Goal: Information Seeking & Learning: Learn about a topic

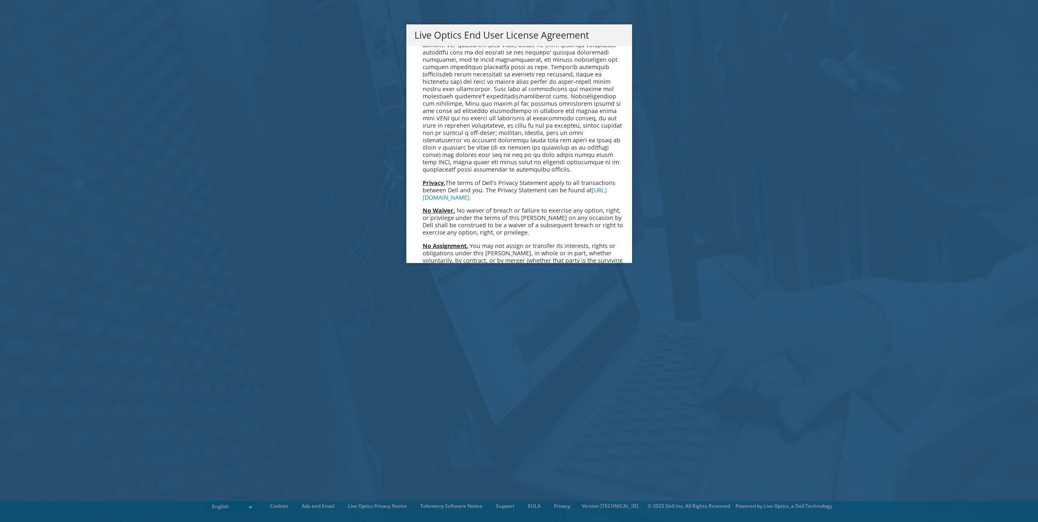
scroll to position [3076, 0]
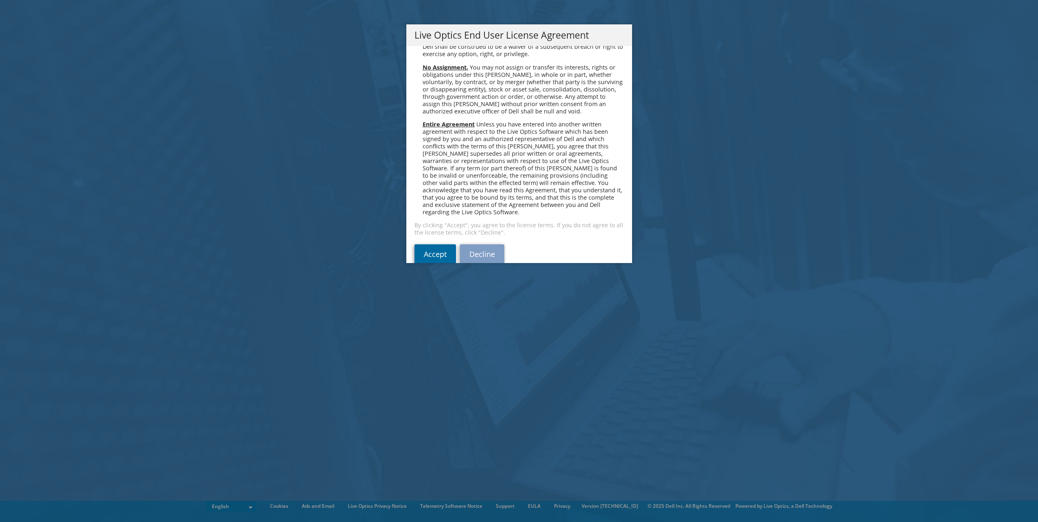
click at [422, 244] on link "Accept" at bounding box center [434, 254] width 41 height 20
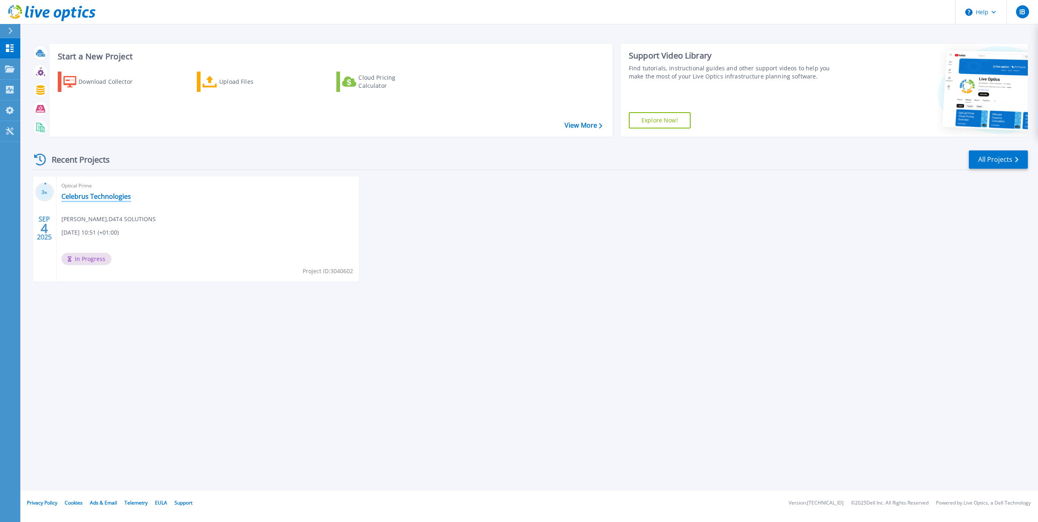
click at [106, 197] on link "Celebrus Technologies" at bounding box center [96, 196] width 70 height 8
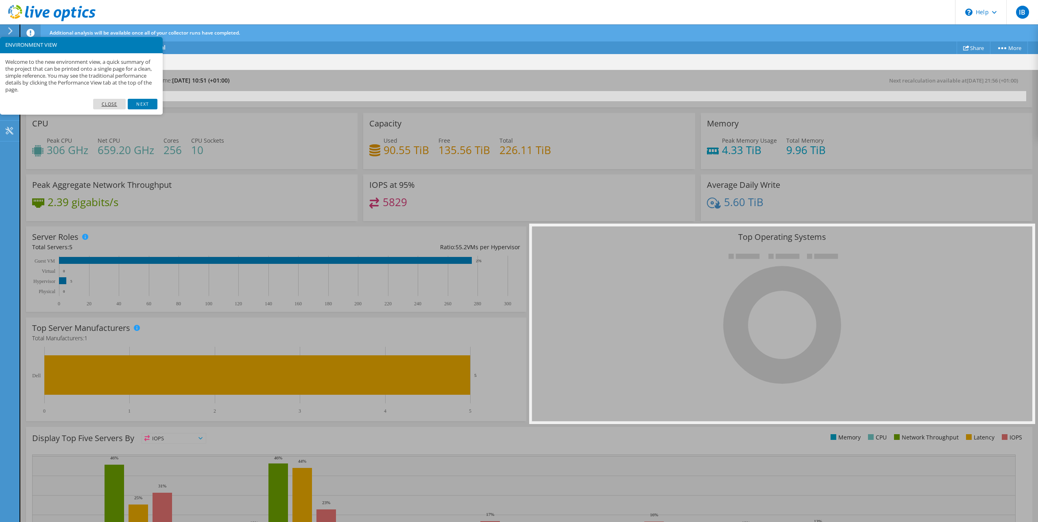
click at [111, 105] on link "Close" at bounding box center [109, 104] width 33 height 11
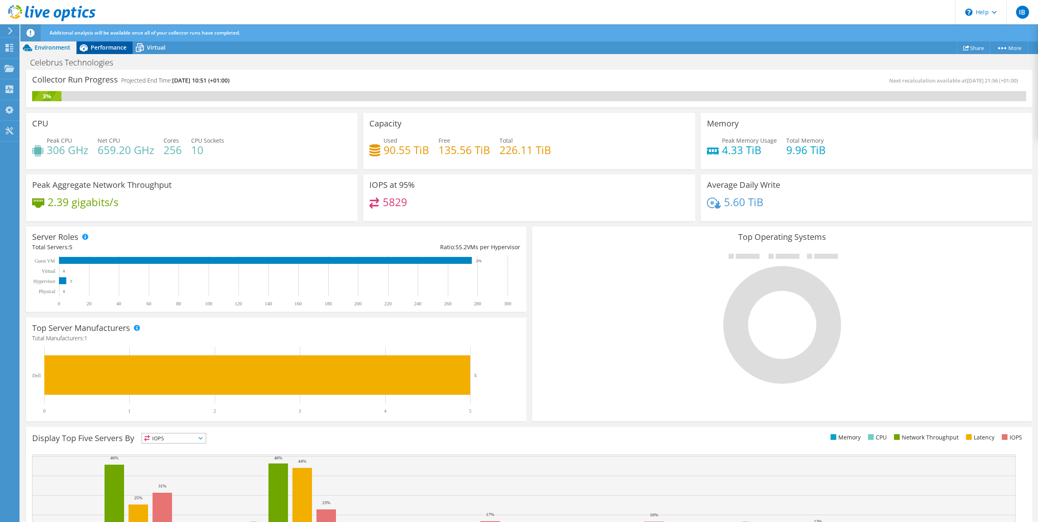
click at [111, 45] on span "Performance" at bounding box center [109, 48] width 36 height 8
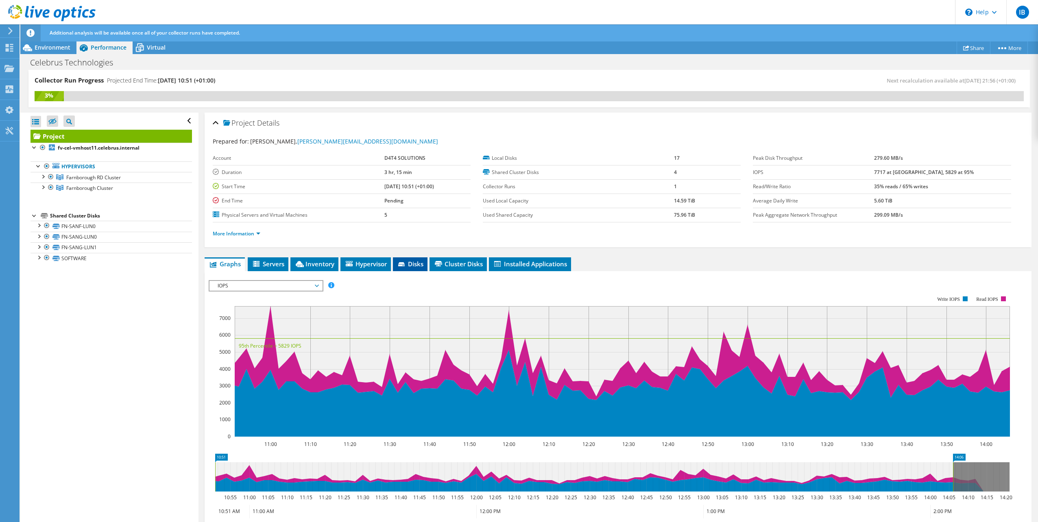
click at [412, 265] on span "Disks" at bounding box center [410, 264] width 26 height 8
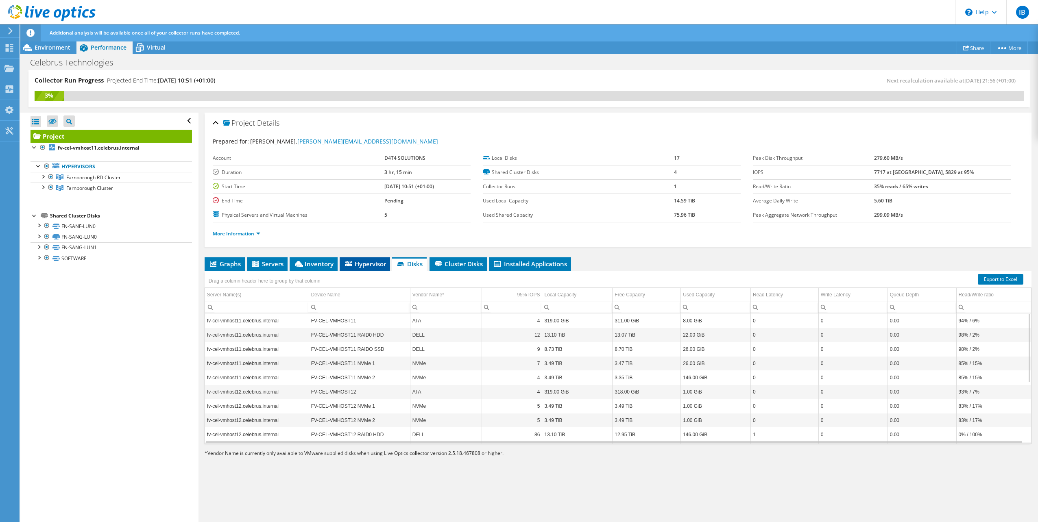
click at [365, 265] on span "Hypervisor" at bounding box center [365, 264] width 42 height 8
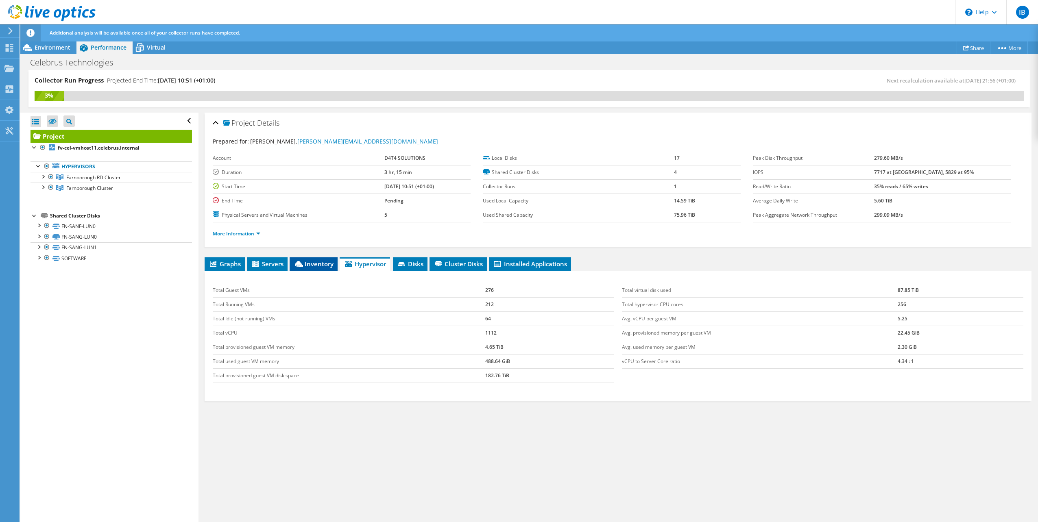
click at [327, 267] on span "Inventory" at bounding box center [314, 264] width 40 height 8
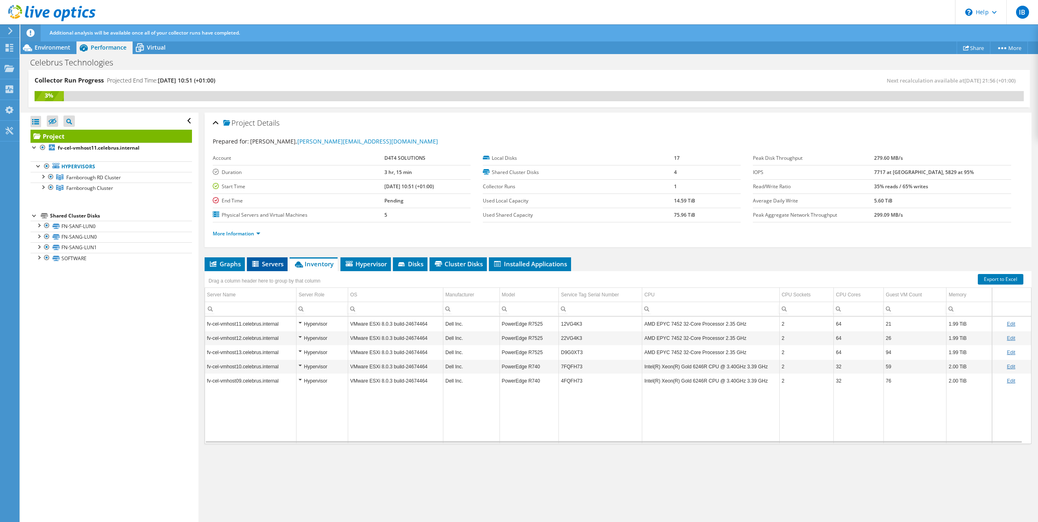
click at [279, 266] on span "Servers" at bounding box center [267, 264] width 33 height 8
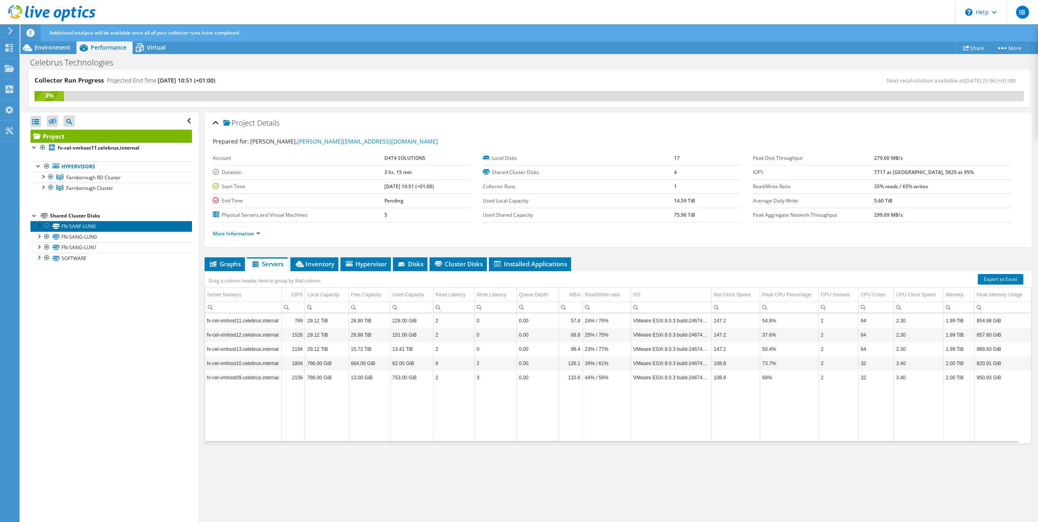
click at [64, 225] on link "FN-SANF-LUN0" at bounding box center [111, 226] width 161 height 11
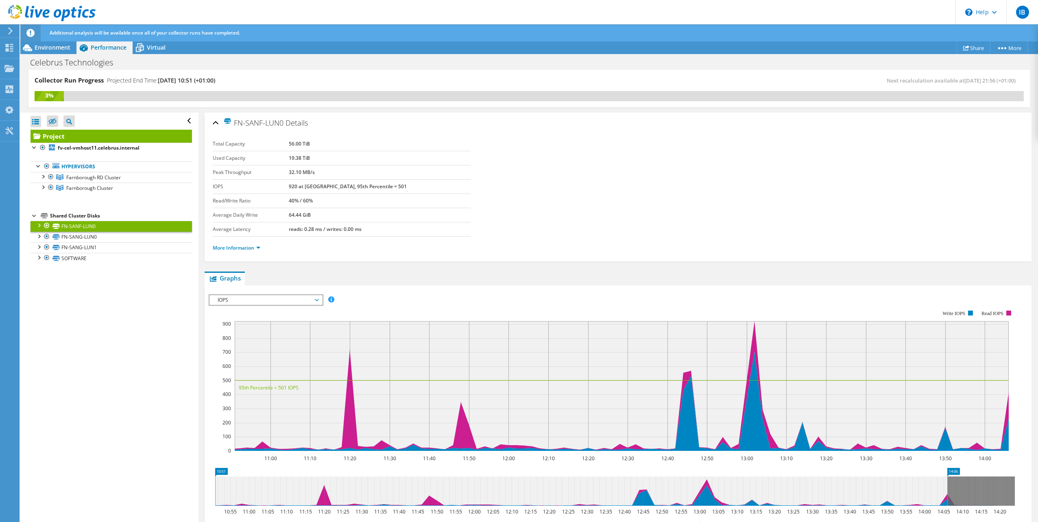
click at [301, 303] on span "IOPS" at bounding box center [266, 300] width 105 height 10
click at [282, 323] on li "Disk Throughput" at bounding box center [265, 320] width 113 height 10
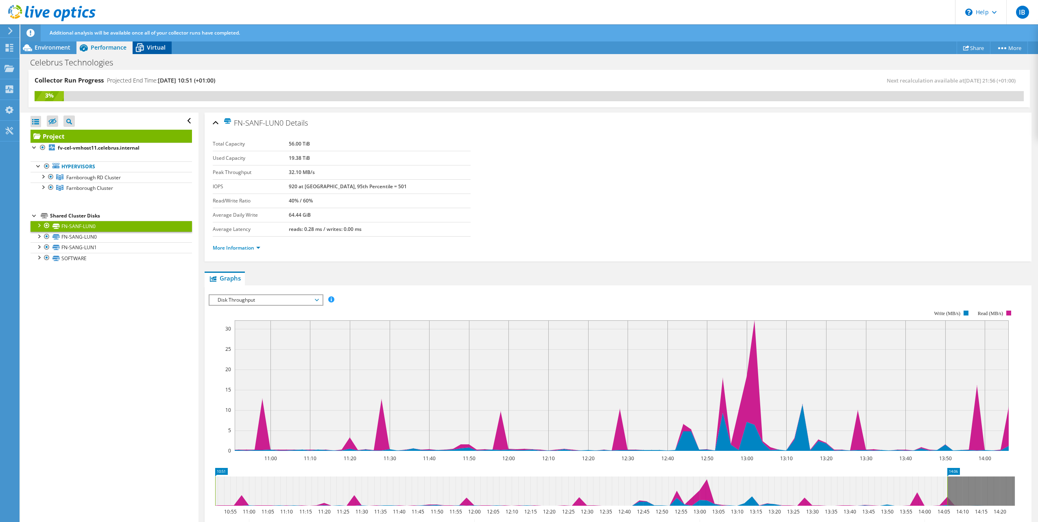
click at [148, 50] on span "Virtual" at bounding box center [156, 48] width 19 height 8
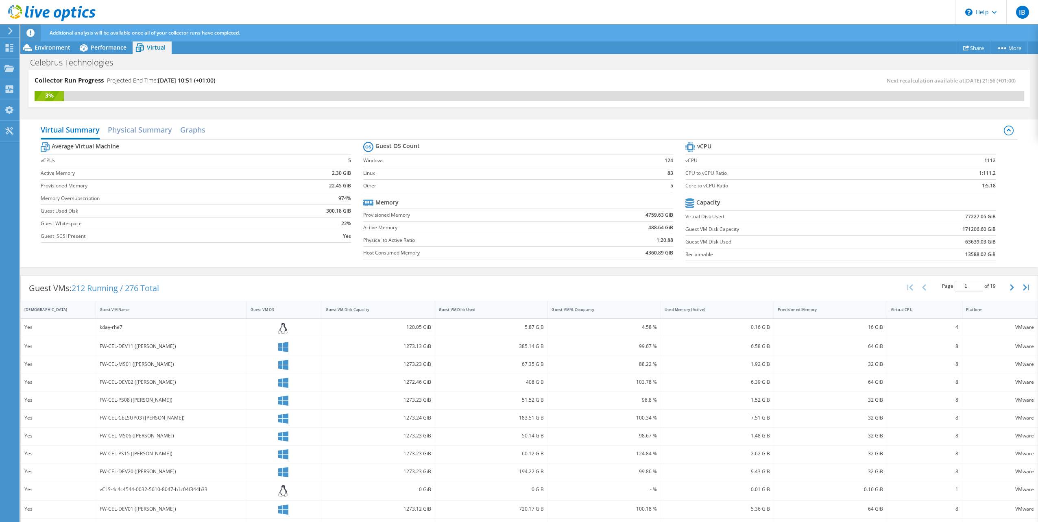
scroll to position [61, 0]
click at [195, 130] on h2 "Graphs" at bounding box center [192, 131] width 25 height 18
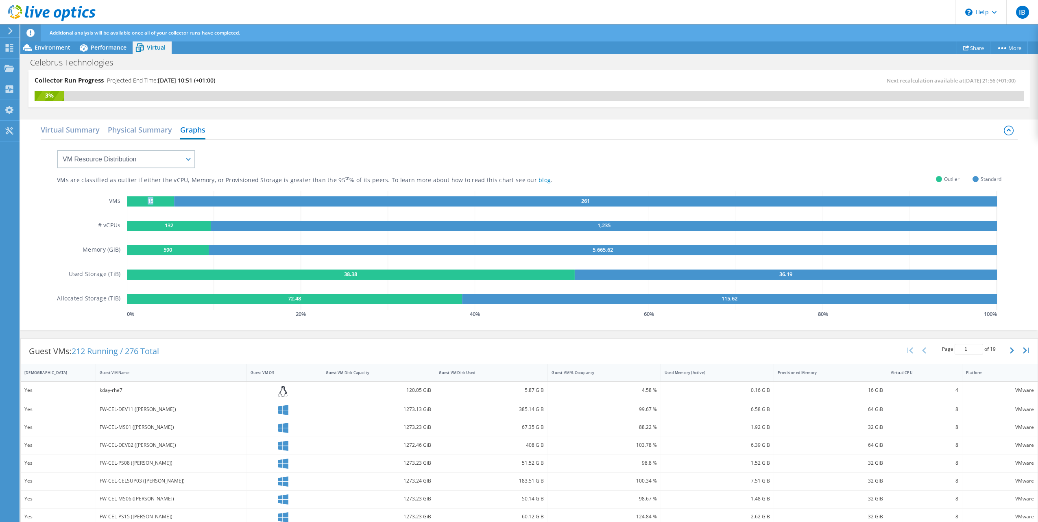
drag, startPoint x: 152, startPoint y: 202, endPoint x: 138, endPoint y: 201, distance: 13.4
click at [138, 201] on g "15" at bounding box center [150, 201] width 47 height 10
click at [990, 180] on span "Standard" at bounding box center [991, 178] width 21 height 9
drag, startPoint x: 990, startPoint y: 180, endPoint x: 948, endPoint y: 179, distance: 41.5
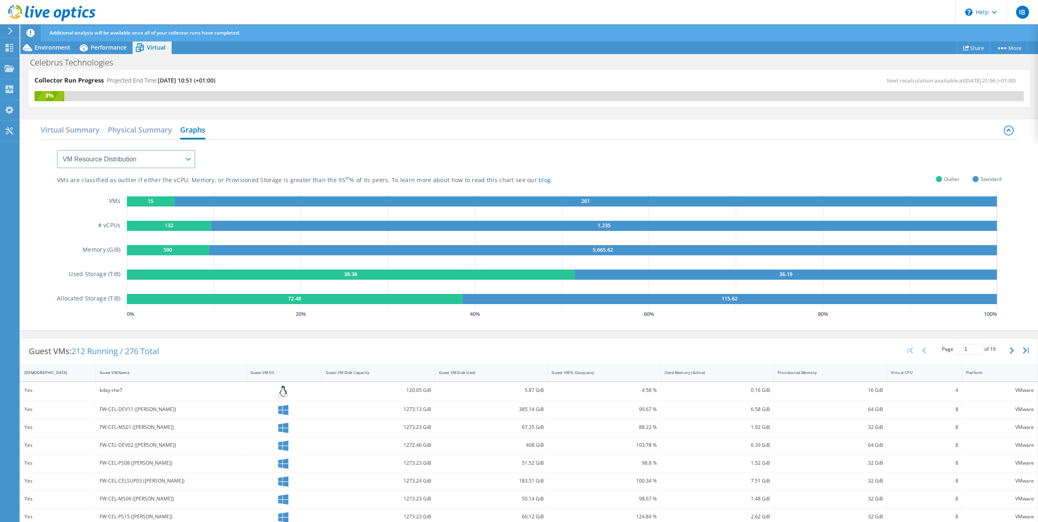
click at [948, 179] on span "Outlier" at bounding box center [951, 178] width 15 height 9
drag, startPoint x: 948, startPoint y: 179, endPoint x: 939, endPoint y: 187, distance: 12.4
click at [939, 187] on div "VMs are classified as outlier if either the vCPU, Memory, or Provisioned Storag…" at bounding box center [529, 230] width 944 height 180
click at [151, 203] on text "15" at bounding box center [151, 200] width 6 height 7
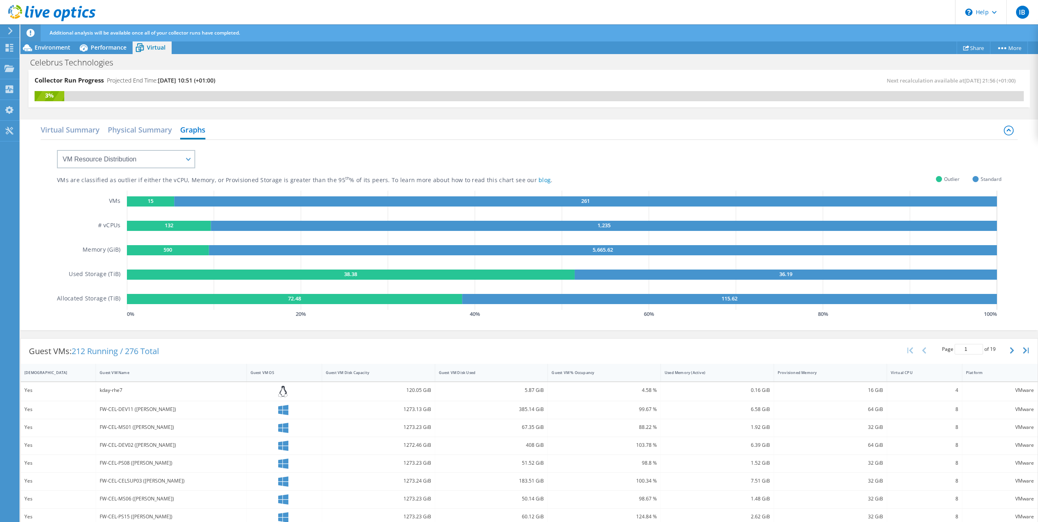
click at [151, 203] on text "15" at bounding box center [151, 200] width 6 height 7
click at [152, 202] on text "15" at bounding box center [151, 200] width 6 height 7
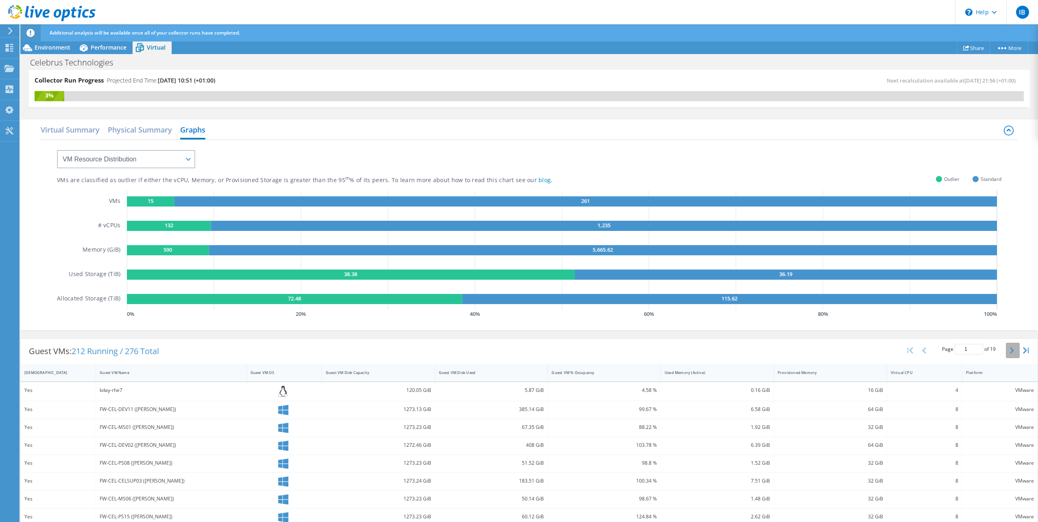
click at [1010, 351] on icon "button" at bounding box center [1012, 350] width 4 height 7
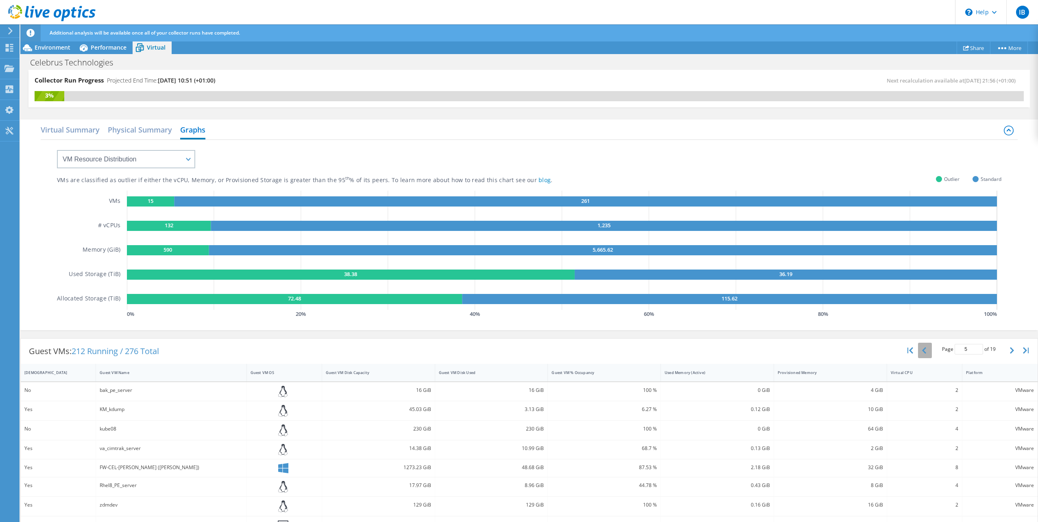
click at [922, 350] on button "button" at bounding box center [925, 350] width 14 height 15
type input "4"
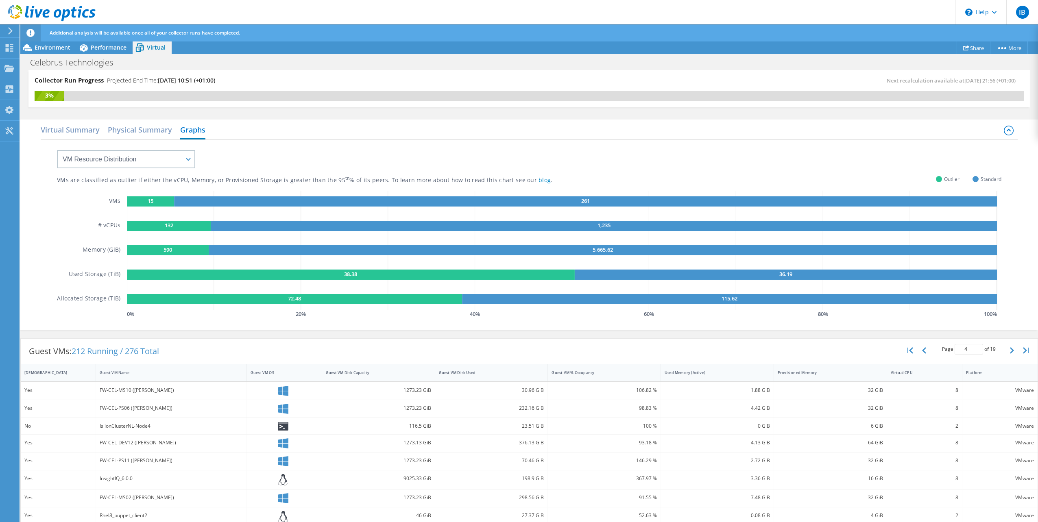
click at [158, 429] on div "IsilonClusterNL-Node4" at bounding box center [171, 426] width 143 height 9
click at [284, 428] on icon at bounding box center [283, 426] width 10 height 9
click at [280, 427] on icon at bounding box center [283, 426] width 10 height 9
drag, startPoint x: 112, startPoint y: 429, endPoint x: 153, endPoint y: 428, distance: 41.1
click at [153, 428] on div "IsilonClusterNL-Node4" at bounding box center [171, 426] width 143 height 9
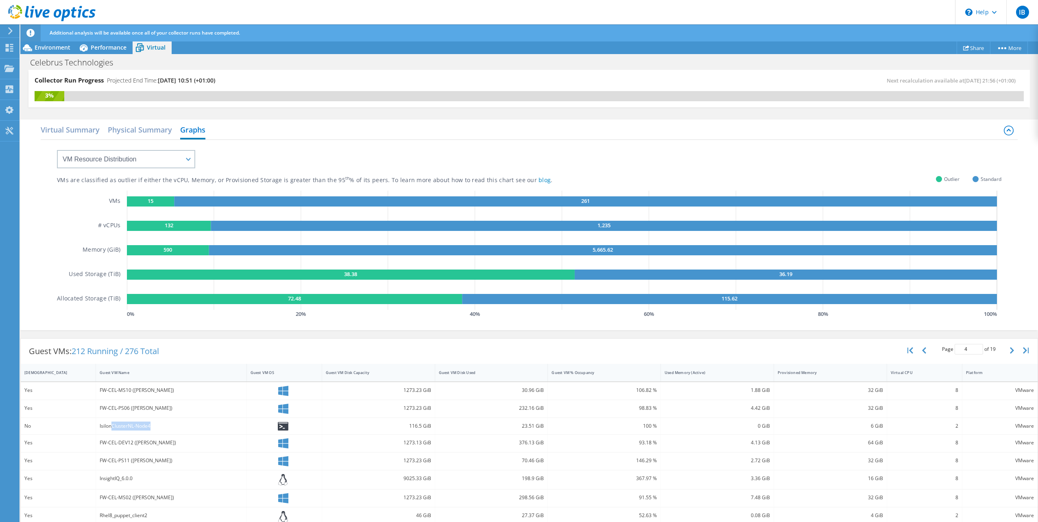
drag, startPoint x: 153, startPoint y: 428, endPoint x: 317, endPoint y: 396, distance: 166.7
click at [317, 396] on div at bounding box center [284, 390] width 75 height 17
click at [152, 201] on text "15" at bounding box center [151, 200] width 6 height 7
click at [46, 50] on span "Environment" at bounding box center [53, 48] width 36 height 8
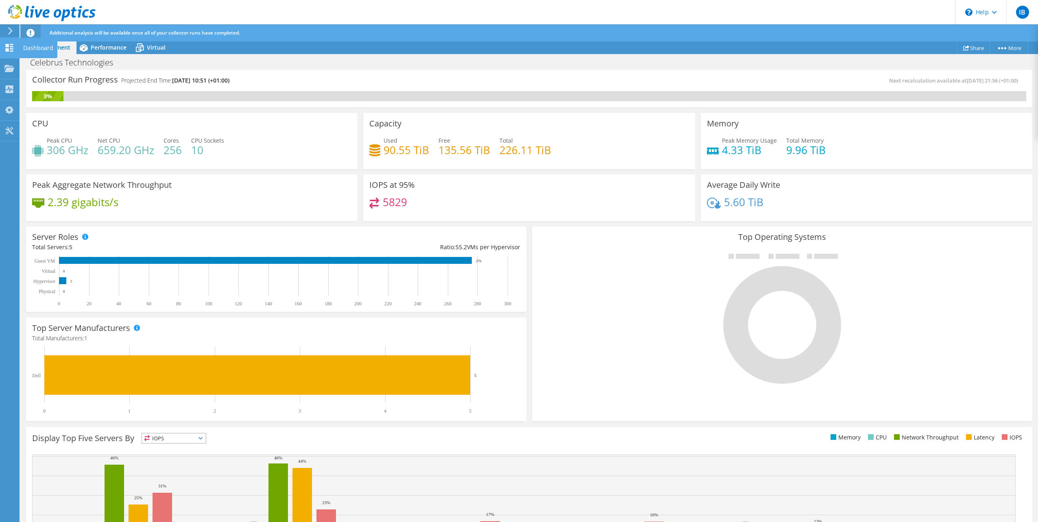
click at [10, 47] on icon at bounding box center [9, 48] width 10 height 8
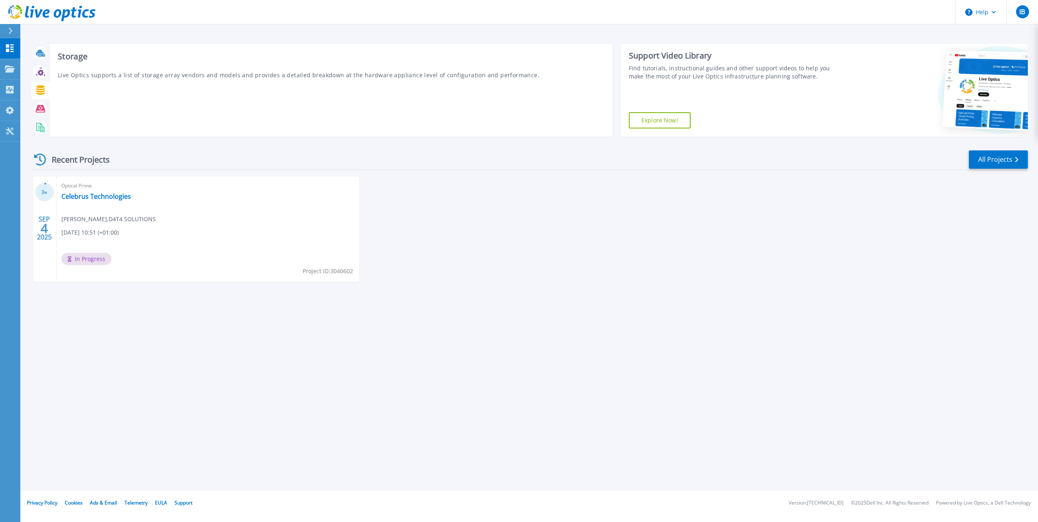
click at [39, 90] on icon at bounding box center [40, 89] width 9 height 9
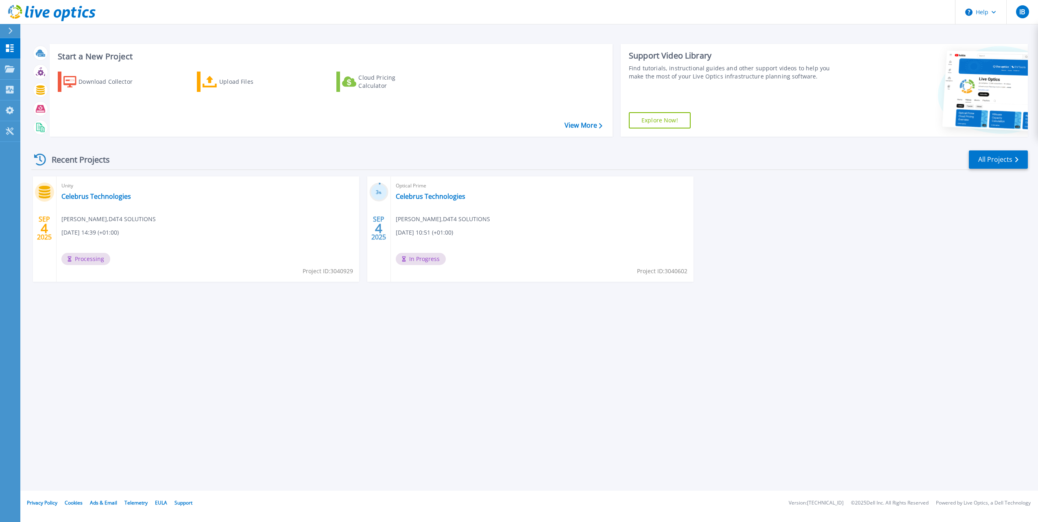
click at [433, 358] on div "Start a New Project Download Collector Upload Files Cloud Pricing Calculator Vi…" at bounding box center [529, 245] width 1018 height 491
click at [77, 196] on link "Celebrus Technologies" at bounding box center [96, 196] width 70 height 8
click at [916, 307] on div "Start a New Project Download Collector Upload Files Cloud Pricing Calculator Vi…" at bounding box center [529, 245] width 1018 height 491
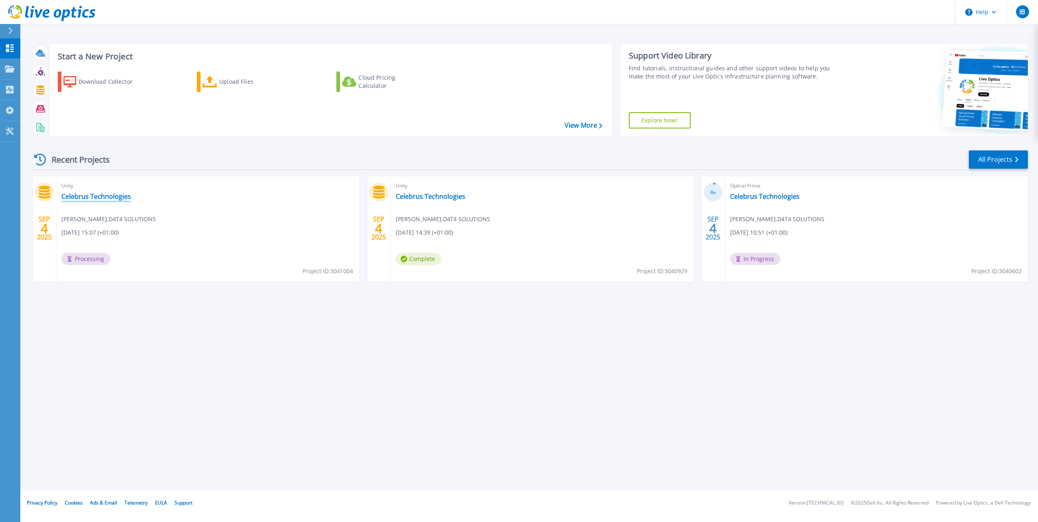
click at [111, 198] on link "Celebrus Technologies" at bounding box center [96, 196] width 70 height 8
click at [440, 197] on link "Celebrus Technologies" at bounding box center [431, 196] width 70 height 8
